Goal: Information Seeking & Learning: Learn about a topic

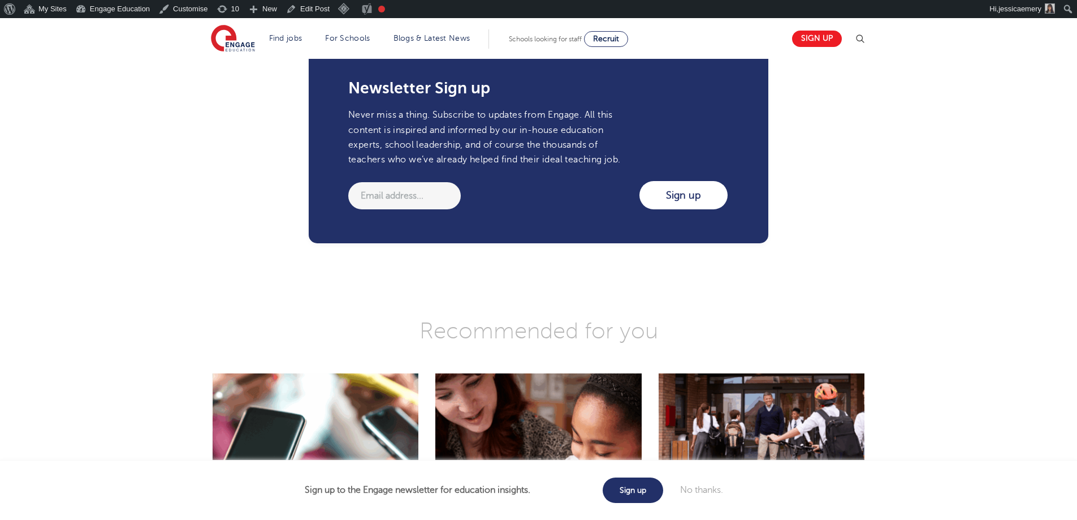
scroll to position [1357, 0]
